Goal: Browse casually: Explore the website without a specific task or goal

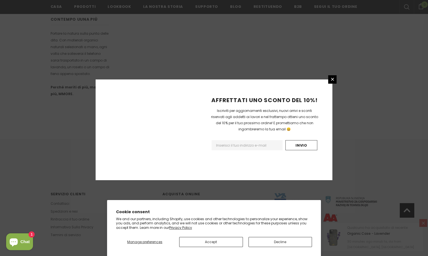
scroll to position [317, 0]
